Goal: Information Seeking & Learning: Learn about a topic

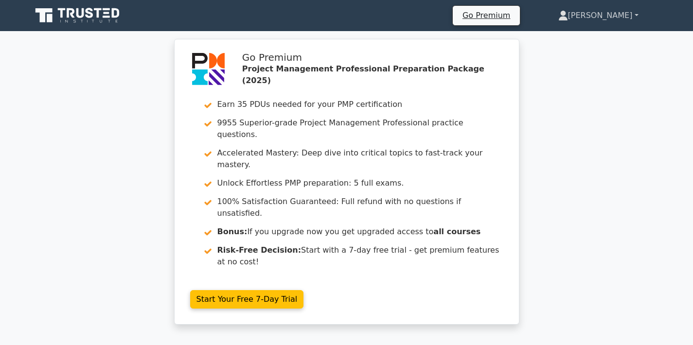
click at [618, 17] on link "[PERSON_NAME]" at bounding box center [598, 15] width 127 height 19
click at [604, 36] on link "Profile" at bounding box center [573, 39] width 77 height 16
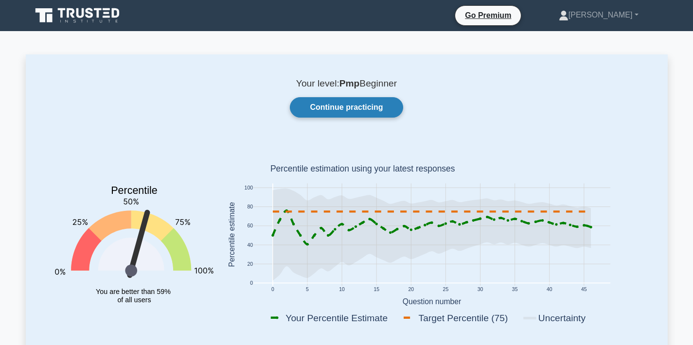
click at [368, 105] on link "Continue practicing" at bounding box center [346, 107] width 113 height 20
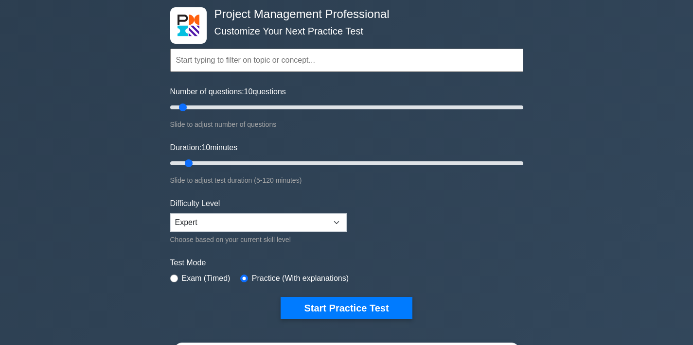
scroll to position [76, 0]
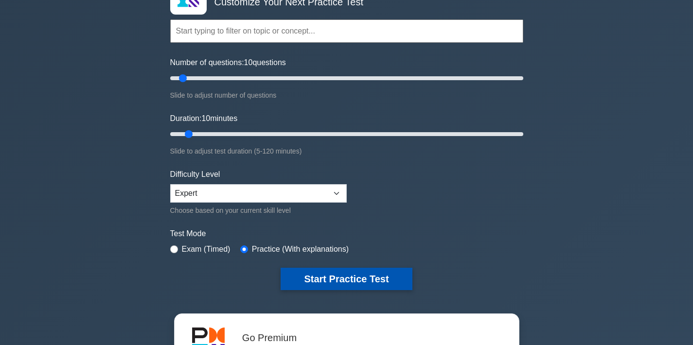
click at [383, 281] on button "Start Practice Test" at bounding box center [345, 279] width 131 height 22
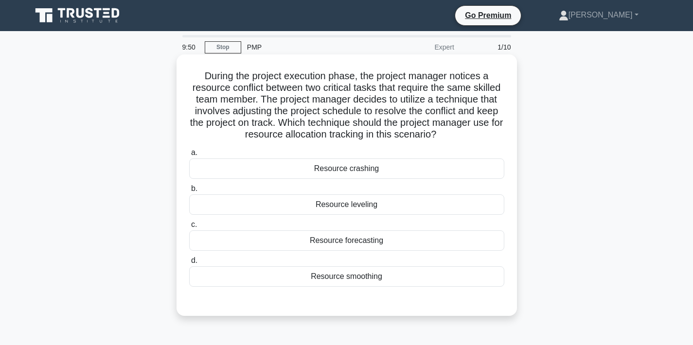
click at [365, 206] on div "Resource leveling" at bounding box center [346, 204] width 315 height 20
click at [189, 192] on input "b. Resource leveling" at bounding box center [189, 189] width 0 height 6
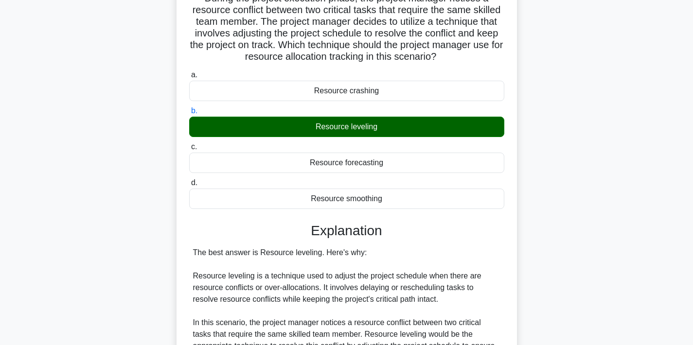
scroll to position [324, 0]
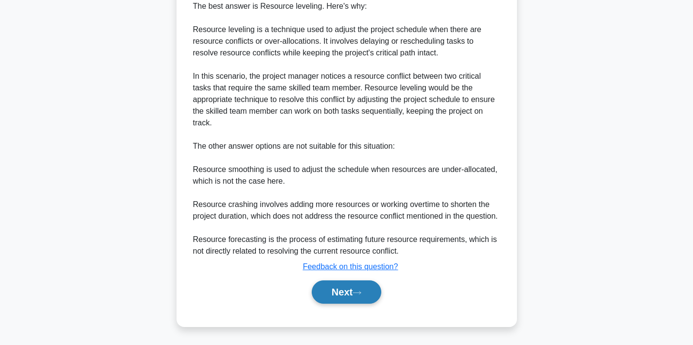
click at [346, 292] on button "Next" at bounding box center [346, 291] width 69 height 23
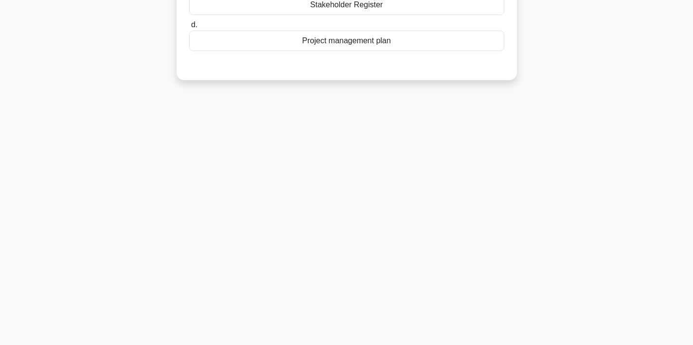
scroll to position [0, 0]
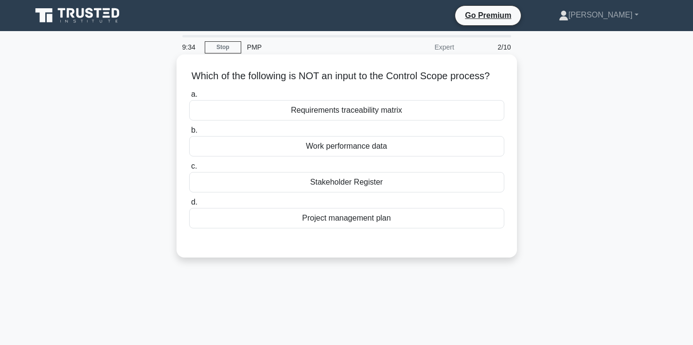
click at [366, 178] on div "Stakeholder Register" at bounding box center [346, 182] width 315 height 20
click at [189, 170] on input "c. Stakeholder Register" at bounding box center [189, 166] width 0 height 6
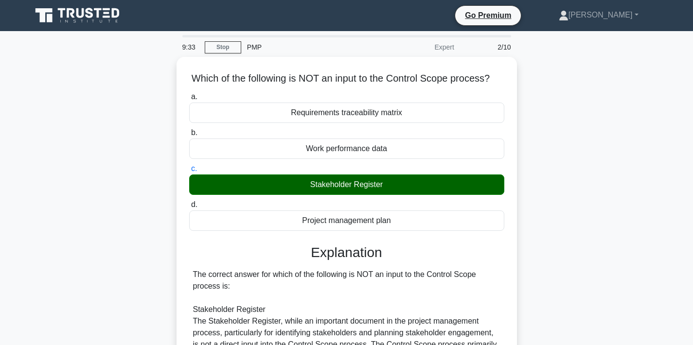
scroll to position [180, 0]
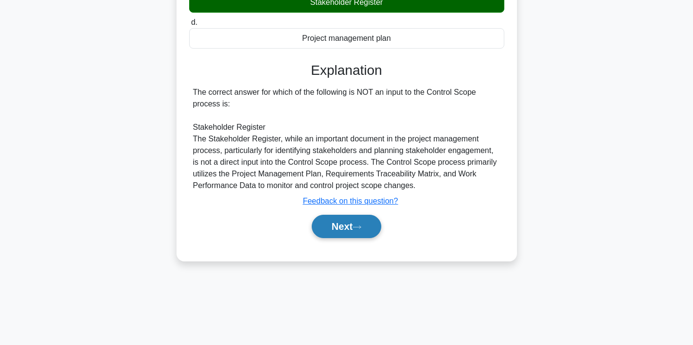
click at [341, 221] on button "Next" at bounding box center [346, 226] width 69 height 23
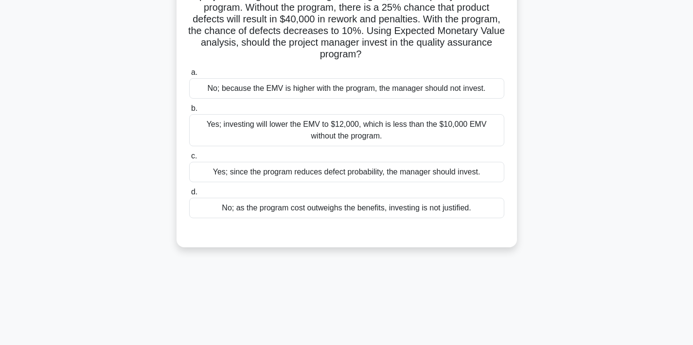
scroll to position [7, 0]
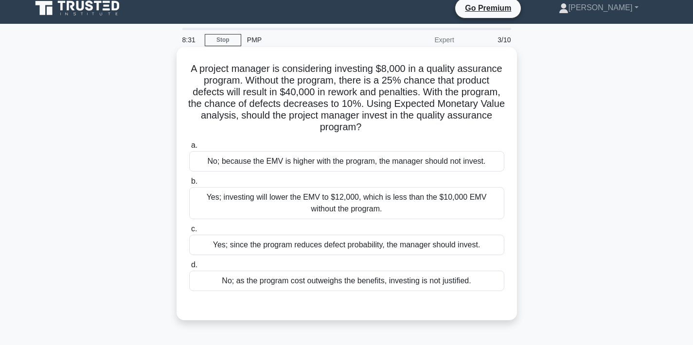
click at [415, 245] on div "Yes; since the program reduces defect probability, the manager should invest." at bounding box center [346, 245] width 315 height 20
click at [189, 232] on input "c. Yes; since the program reduces defect probability, the manager should invest." at bounding box center [189, 229] width 0 height 6
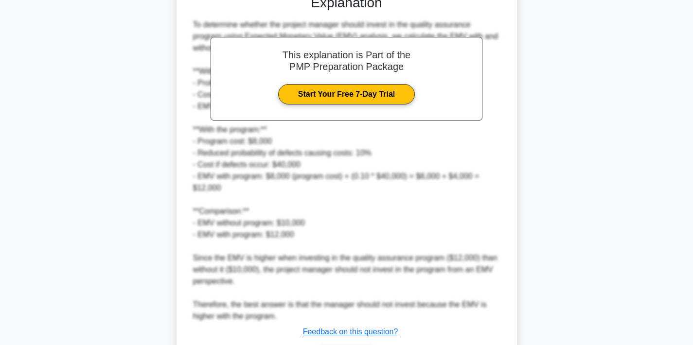
scroll to position [383, 0]
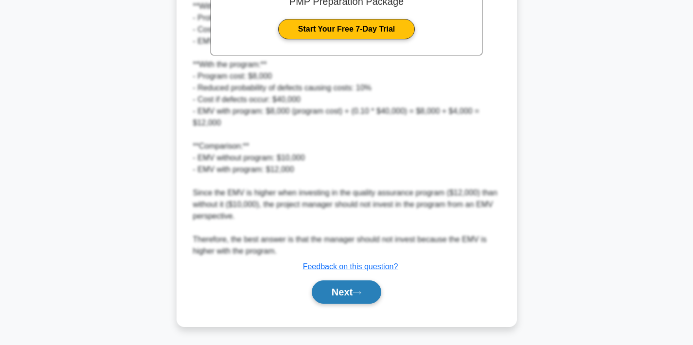
click at [350, 289] on button "Next" at bounding box center [346, 291] width 69 height 23
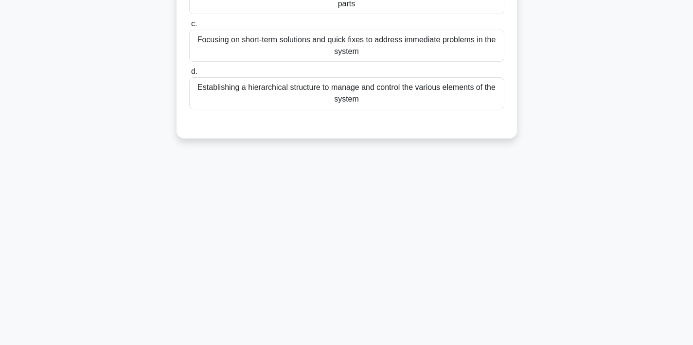
scroll to position [0, 0]
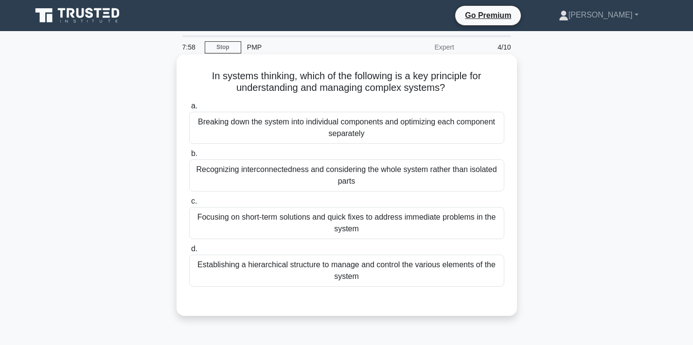
click at [339, 133] on div "Breaking down the system into individual components and optimizing each compone…" at bounding box center [346, 128] width 315 height 32
click at [189, 109] on input "a. Breaking down the system into individual components and optimizing each comp…" at bounding box center [189, 106] width 0 height 6
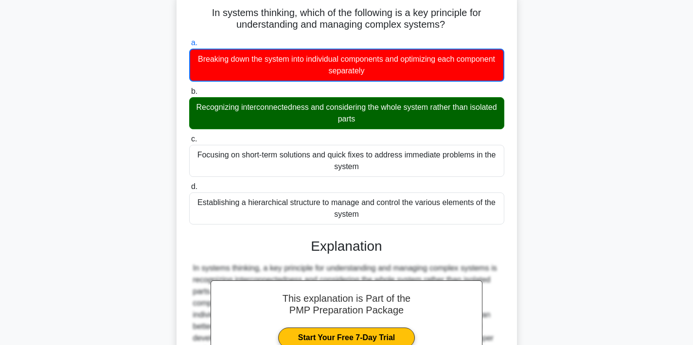
scroll to position [185, 0]
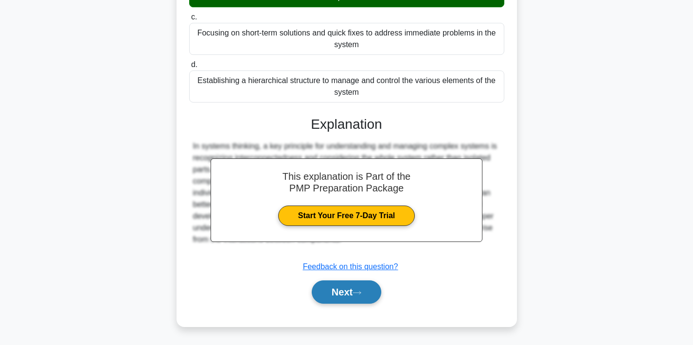
click at [346, 290] on button "Next" at bounding box center [346, 291] width 69 height 23
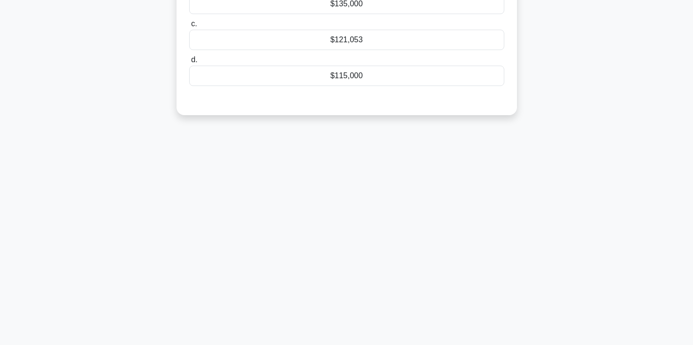
scroll to position [0, 0]
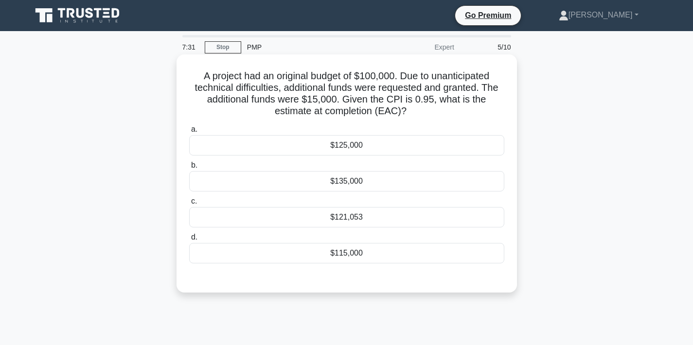
click at [400, 150] on div "$125,000" at bounding box center [346, 145] width 315 height 20
click at [189, 133] on input "a. $125,000" at bounding box center [189, 129] width 0 height 6
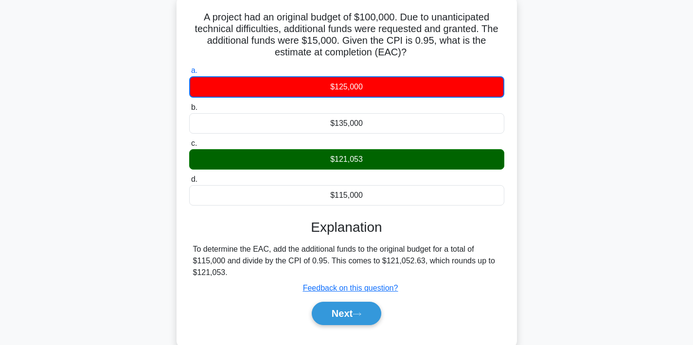
scroll to position [44, 0]
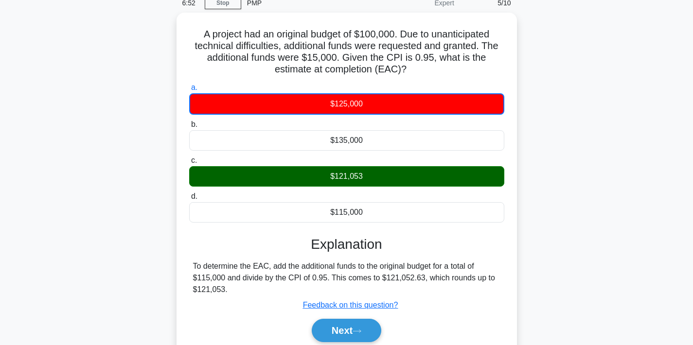
click at [677, 253] on main "6:52 Stop PMP Expert 5/10 A project had an original budget of $100,000. Due to …" at bounding box center [346, 234] width 693 height 494
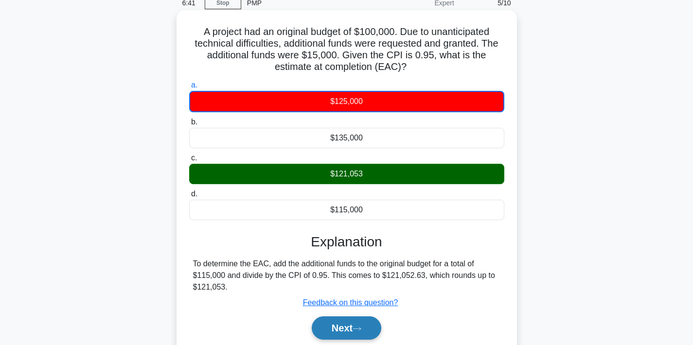
click at [340, 327] on button "Next" at bounding box center [346, 327] width 69 height 23
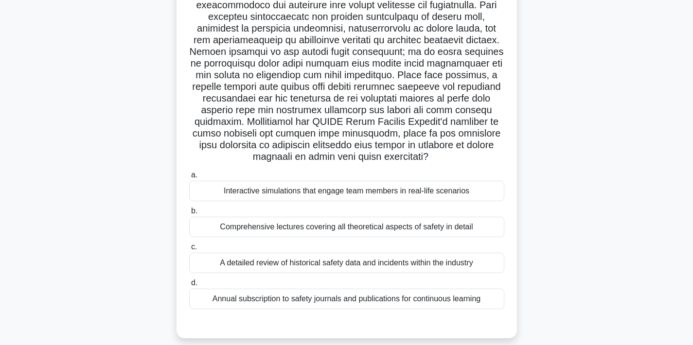
scroll to position [96, 0]
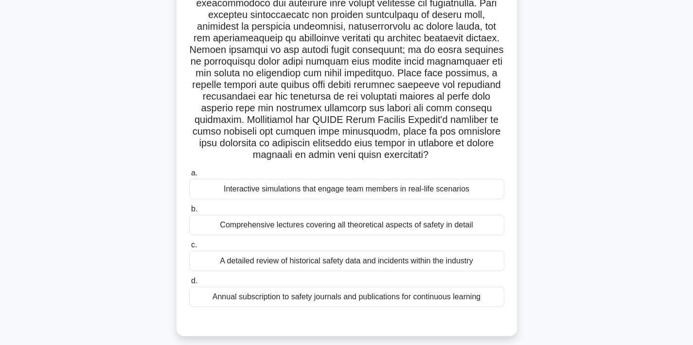
click at [263, 227] on div "Comprehensive lectures covering all theoretical aspects of safety in detail" at bounding box center [346, 225] width 315 height 20
click at [189, 212] on input "b. Comprehensive lectures covering all theoretical aspects of safety in detail" at bounding box center [189, 209] width 0 height 6
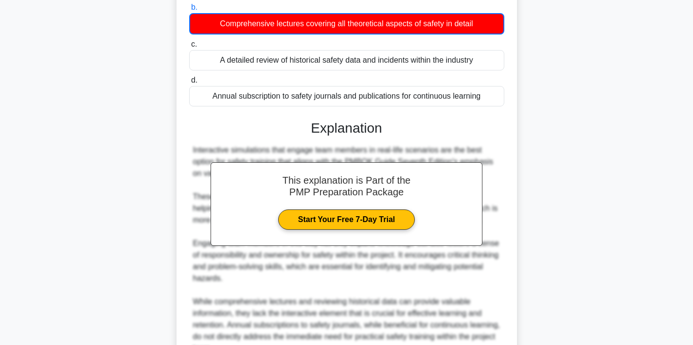
scroll to position [395, 0]
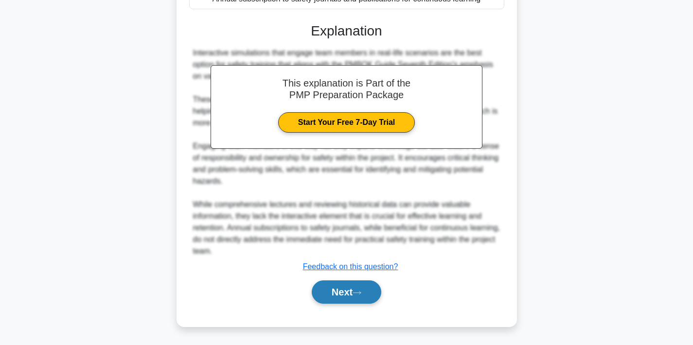
click at [342, 294] on button "Next" at bounding box center [346, 291] width 69 height 23
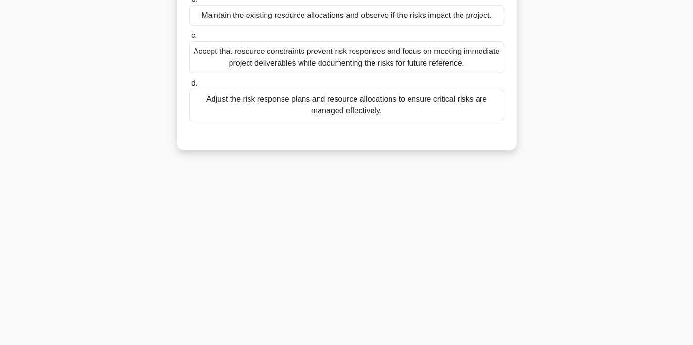
scroll to position [0, 0]
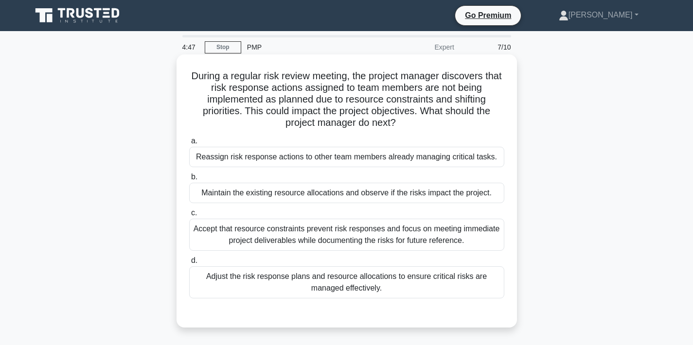
click at [433, 284] on div "Adjust the risk response plans and resource allocations to ensure critical risk…" at bounding box center [346, 282] width 315 height 32
click at [189, 264] on input "d. Adjust the risk response plans and resource allocations to ensure critical r…" at bounding box center [189, 261] width 0 height 6
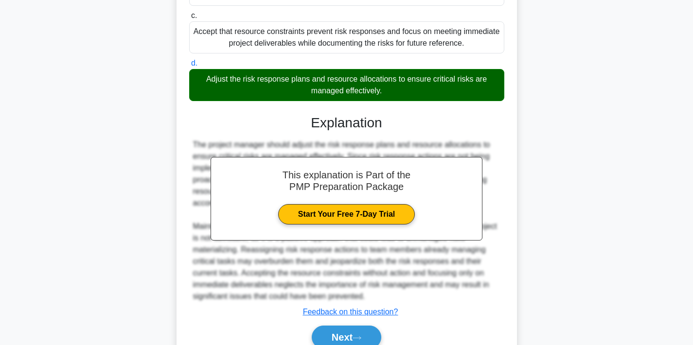
scroll to position [242, 0]
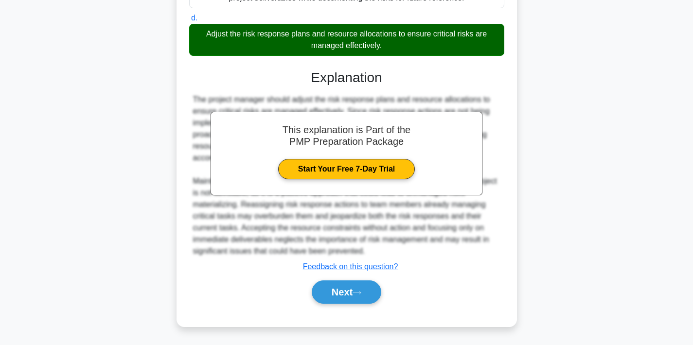
drag, startPoint x: 348, startPoint y: 294, endPoint x: 387, endPoint y: 285, distance: 40.4
click at [348, 294] on button "Next" at bounding box center [346, 291] width 69 height 23
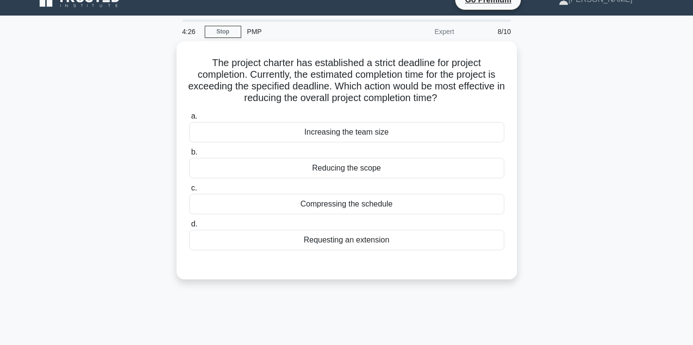
scroll to position [17, 0]
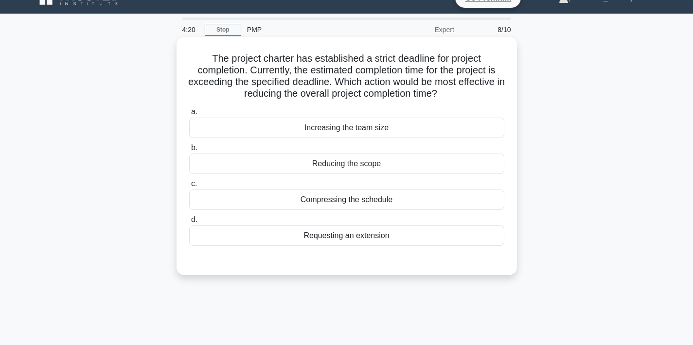
click at [397, 127] on div "Increasing the team size" at bounding box center [346, 128] width 315 height 20
click at [189, 115] on input "a. Increasing the team size" at bounding box center [189, 112] width 0 height 6
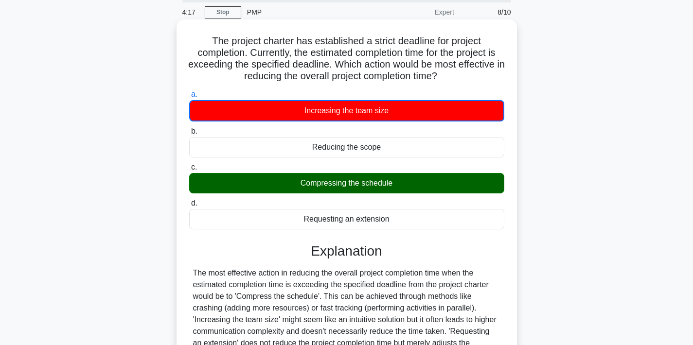
scroll to position [180, 0]
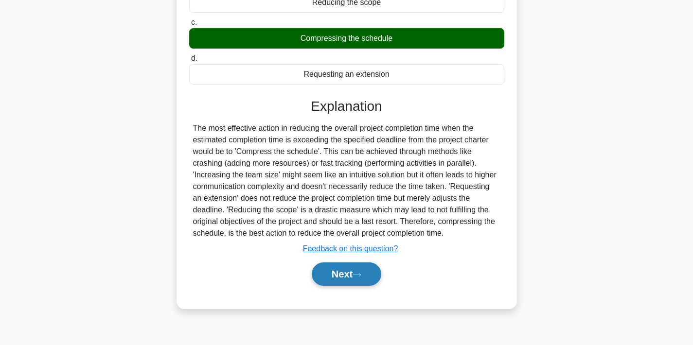
click at [346, 284] on button "Next" at bounding box center [346, 273] width 69 height 23
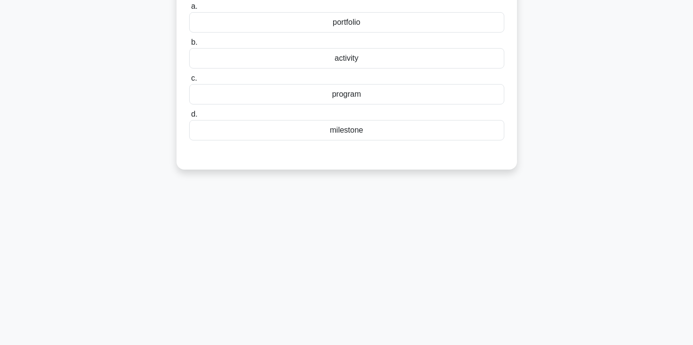
scroll to position [0, 0]
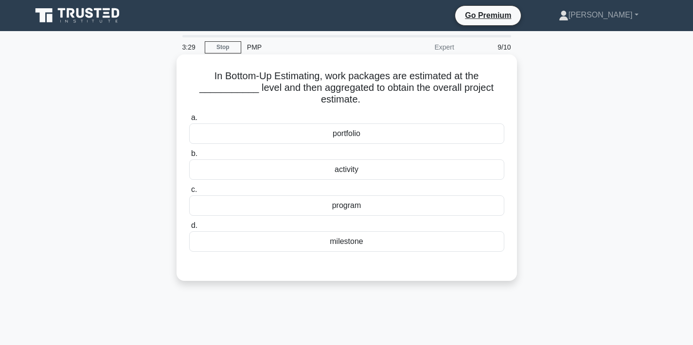
click at [380, 208] on div "program" at bounding box center [346, 205] width 315 height 20
click at [189, 193] on input "c. program" at bounding box center [189, 190] width 0 height 6
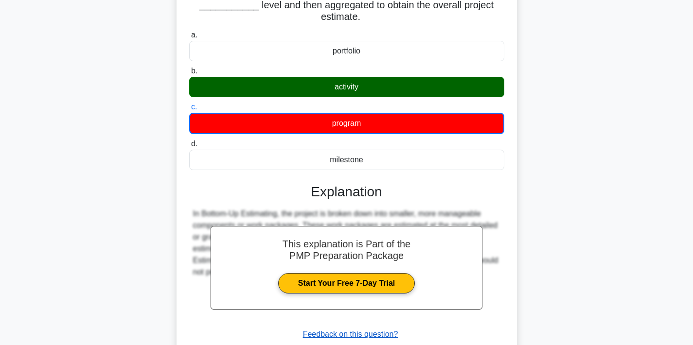
scroll to position [180, 0]
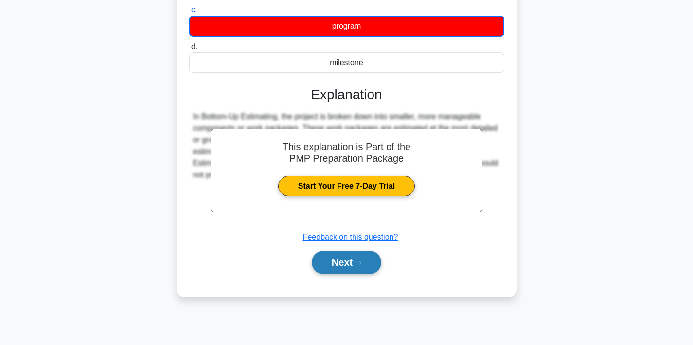
click at [356, 265] on button "Next" at bounding box center [346, 262] width 69 height 23
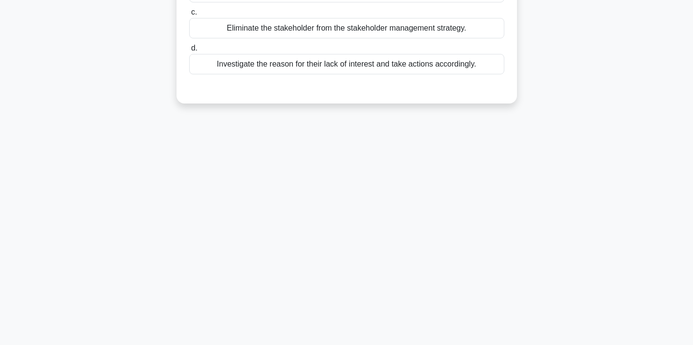
scroll to position [0, 0]
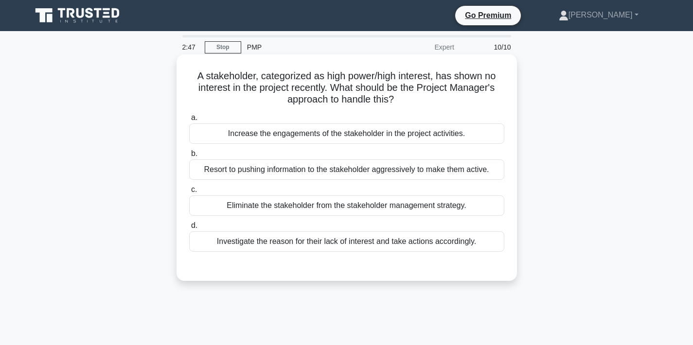
click at [476, 241] on div "Investigate the reason for their lack of interest and take actions accordingly." at bounding box center [346, 241] width 315 height 20
click at [189, 229] on input "d. Investigate the reason for their lack of interest and take actions according…" at bounding box center [189, 226] width 0 height 6
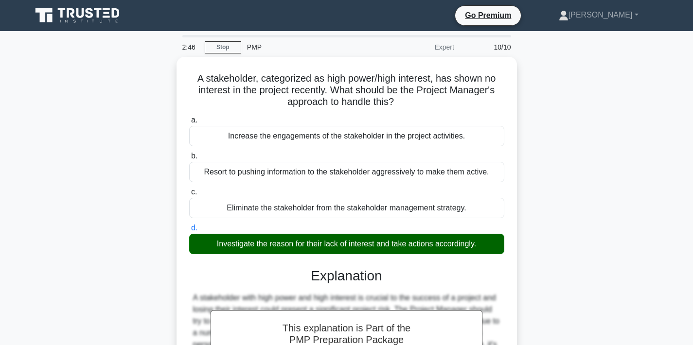
scroll to position [180, 0]
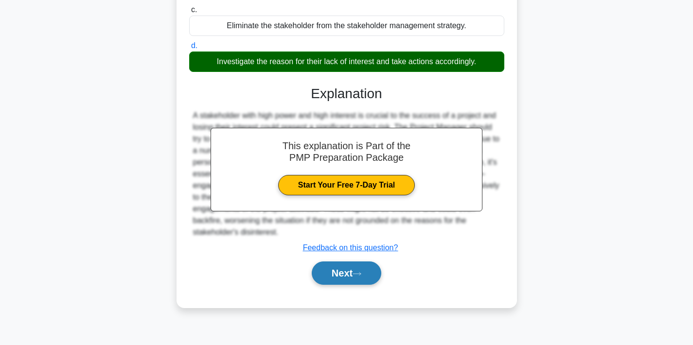
click at [325, 271] on button "Next" at bounding box center [346, 272] width 69 height 23
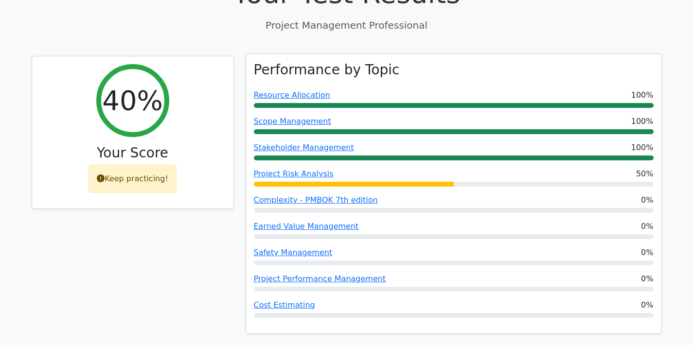
scroll to position [381, 0]
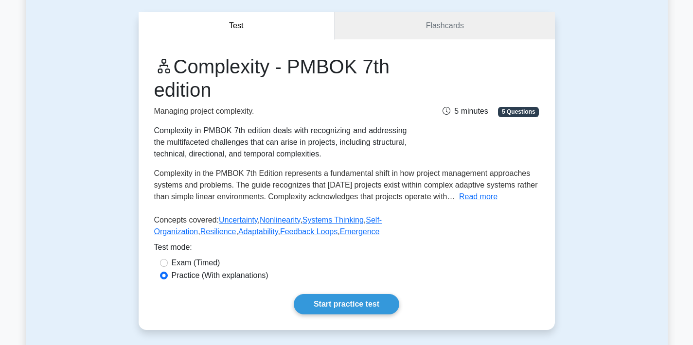
click at [589, 196] on div "Test Flashcards Complexity - PMBOK 7th edition Managing project complexity. Com…" at bounding box center [346, 171] width 641 height 364
